Goal: Task Accomplishment & Management: Use online tool/utility

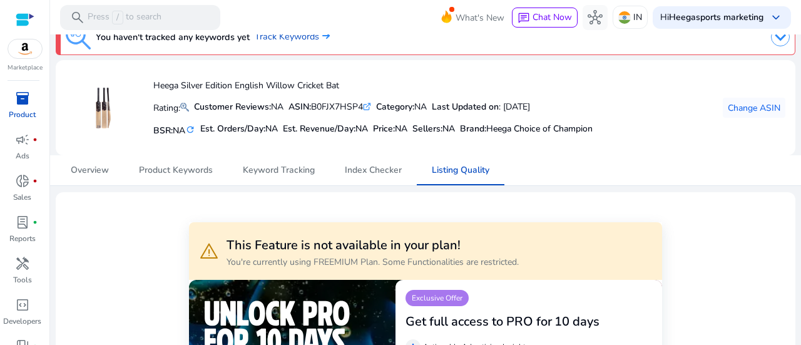
scroll to position [21, 0]
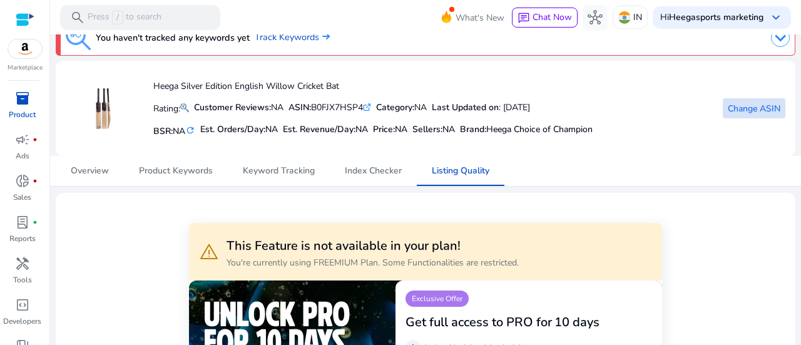
click at [751, 113] on span "Change ASIN" at bounding box center [754, 108] width 53 height 13
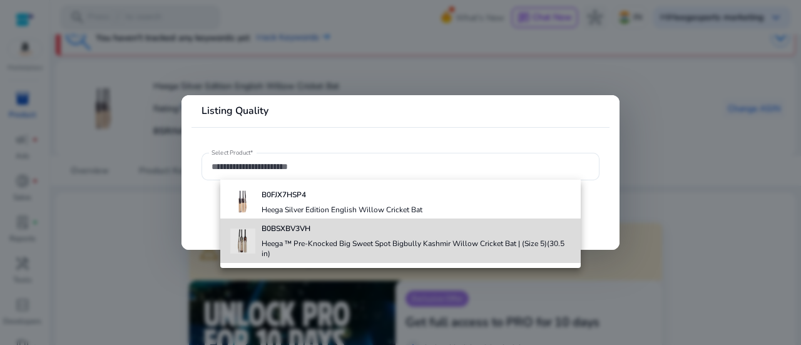
click at [376, 237] on div "B0BSXBV3VH Heega ™ Pre-Knocked Big Sweet Spot Bigbully Kashmir Willow Cricket B…" at bounding box center [417, 240] width 310 height 44
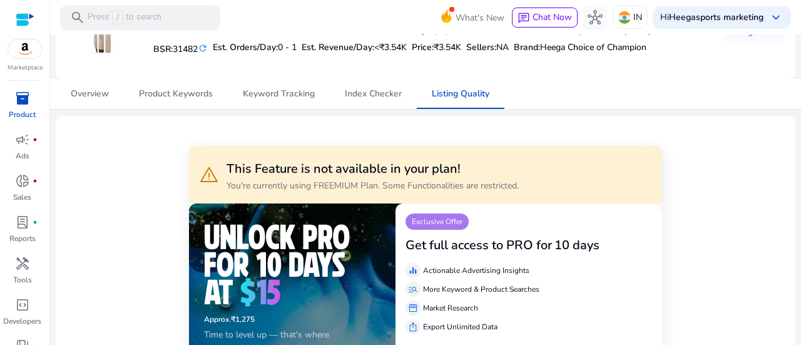
scroll to position [125, 0]
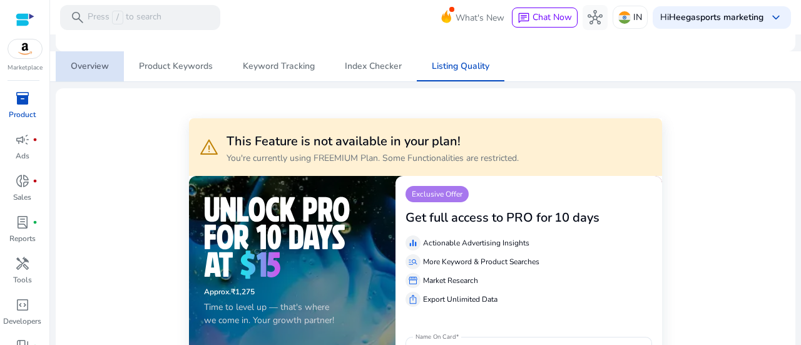
click at [103, 73] on span "Overview" at bounding box center [90, 66] width 38 height 30
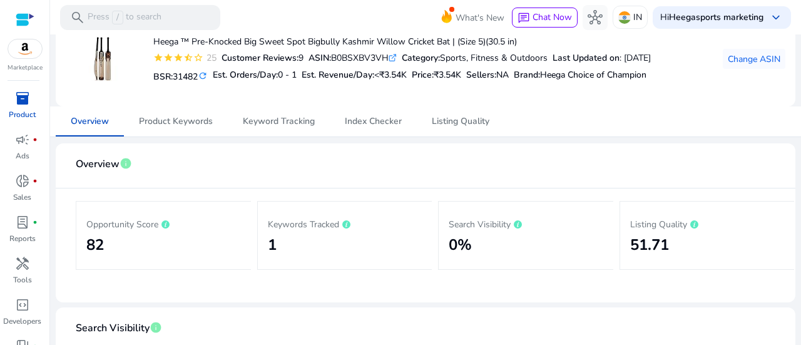
scroll to position [63, 0]
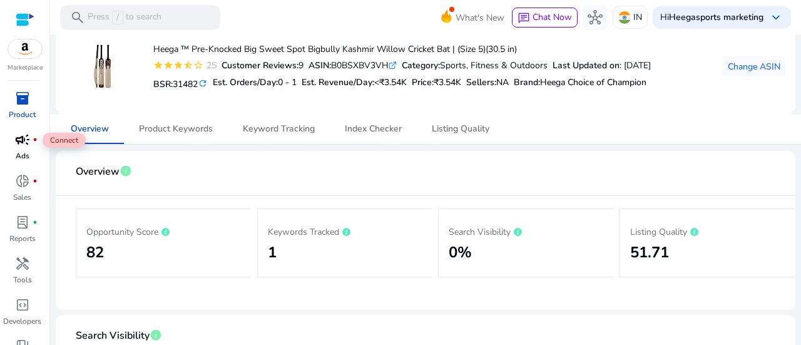
click at [20, 135] on span "campaign" at bounding box center [22, 139] width 15 height 15
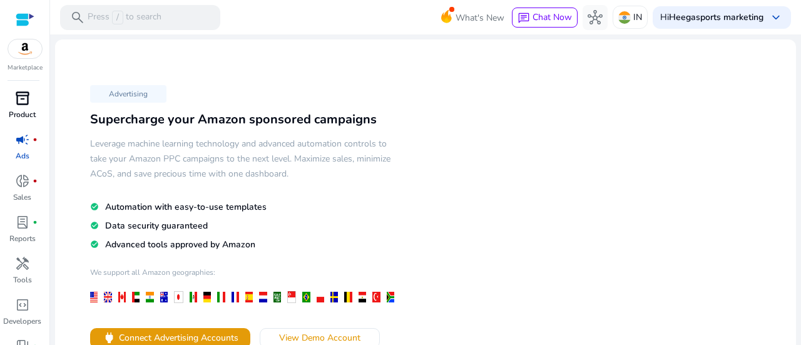
click at [26, 110] on p "Product" at bounding box center [22, 114] width 27 height 11
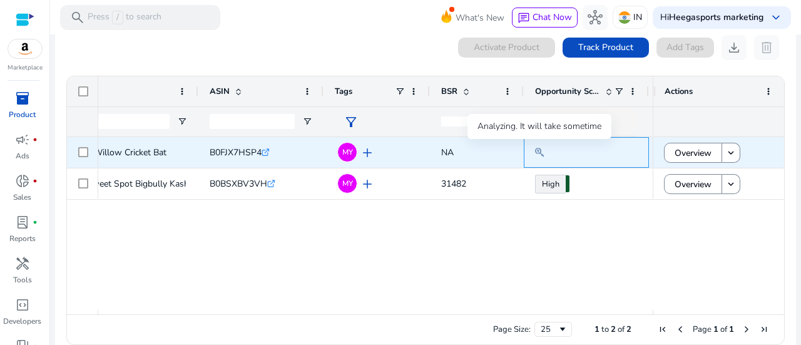
click at [538, 150] on mat-icon at bounding box center [539, 152] width 9 height 15
